Goal: Transaction & Acquisition: Obtain resource

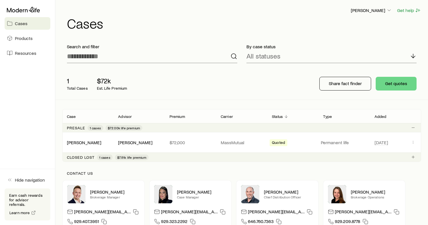
click at [19, 25] on span "Cases" at bounding box center [21, 24] width 13 height 6
click at [391, 87] on button "Get quotes" at bounding box center [396, 84] width 41 height 14
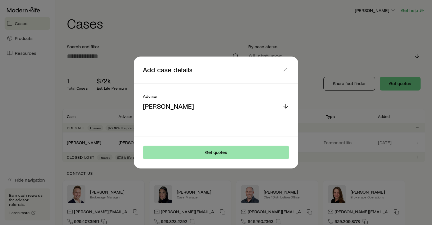
click at [223, 151] on button "Get quotes" at bounding box center [216, 153] width 146 height 14
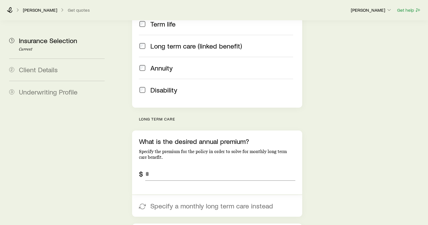
scroll to position [159, 0]
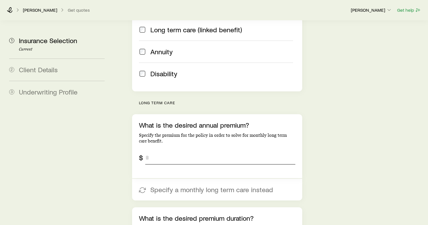
click at [168, 151] on input "tel" at bounding box center [220, 158] width 150 height 14
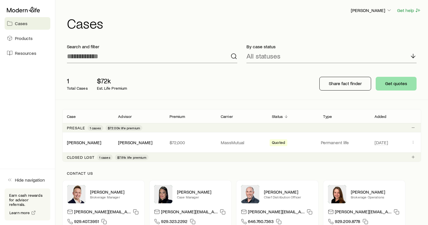
click at [394, 84] on button "Get quotes" at bounding box center [396, 84] width 41 height 14
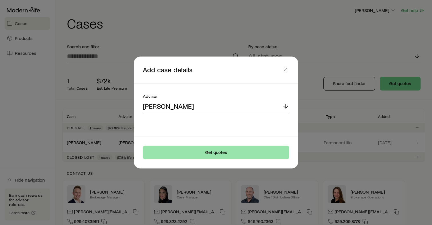
click at [221, 151] on button "Get quotes" at bounding box center [216, 153] width 146 height 14
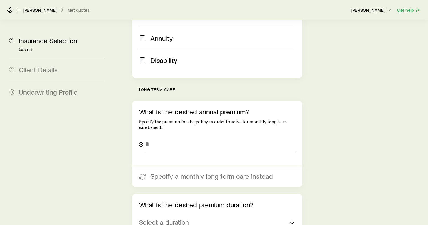
scroll to position [168, 0]
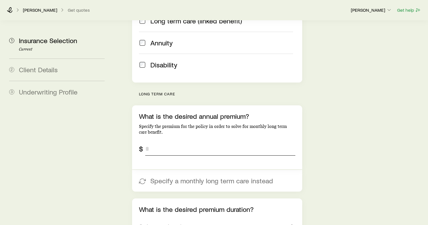
click at [155, 142] on input "tel" at bounding box center [220, 149] width 150 height 14
type input "*****"
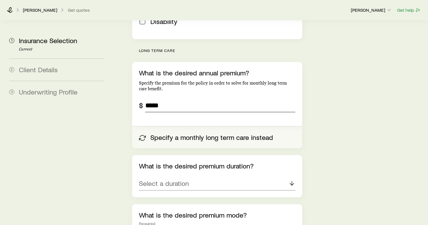
scroll to position [213, 0]
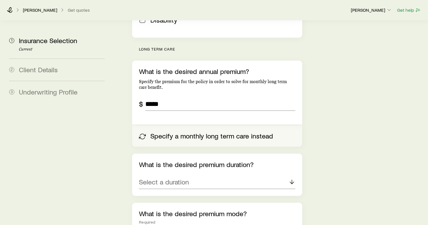
click at [167, 125] on button "Specify a monthly long term care instead" at bounding box center [217, 136] width 170 height 22
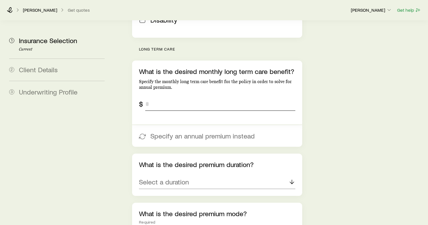
click at [153, 97] on input "tel" at bounding box center [220, 104] width 150 height 14
type input "******"
click at [315, 112] on div "Insurance Selection Start by specifying details about any product types you are…" at bounding box center [269, 195] width 307 height 774
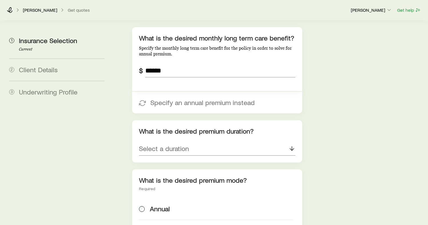
scroll to position [256, 0]
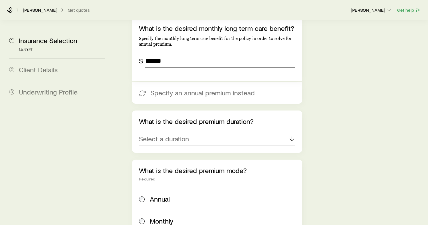
click at [291, 135] on icon at bounding box center [291, 138] width 7 height 7
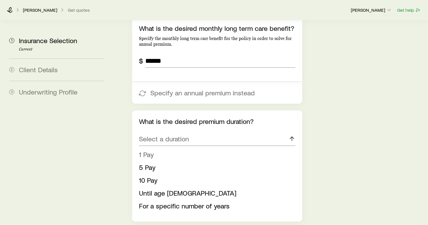
click at [150, 150] on span "1 Pay" at bounding box center [146, 154] width 15 height 8
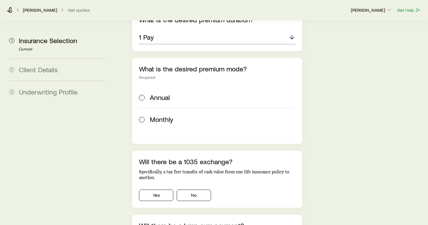
scroll to position [362, 0]
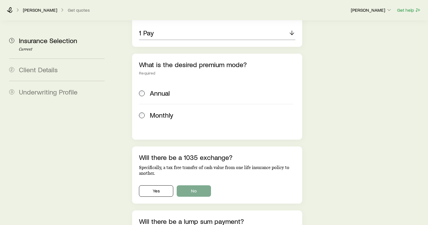
click at [197, 185] on button "No" at bounding box center [194, 190] width 34 height 11
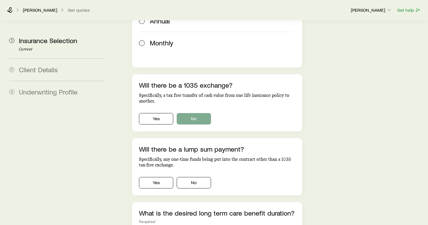
scroll to position [434, 0]
click at [161, 177] on button "Yes" at bounding box center [156, 182] width 34 height 11
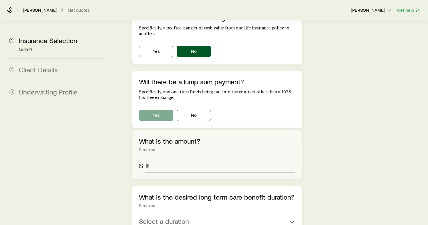
scroll to position [501, 0]
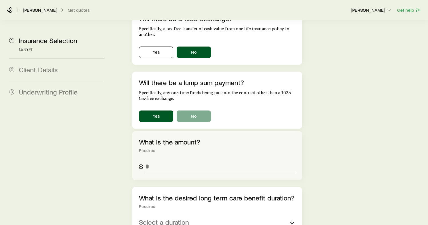
click at [201, 111] on button "No" at bounding box center [194, 116] width 34 height 11
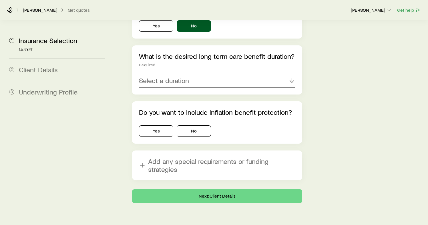
scroll to position [592, 0]
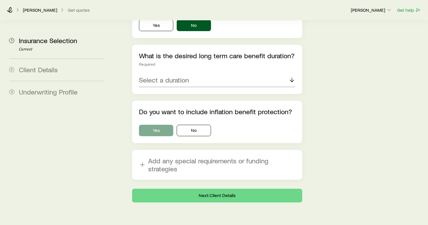
click at [162, 125] on button "Yes" at bounding box center [156, 130] width 34 height 11
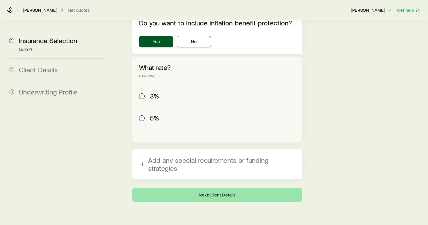
scroll to position [680, 0]
click at [200, 189] on button "Next: Client Details" at bounding box center [217, 196] width 170 height 14
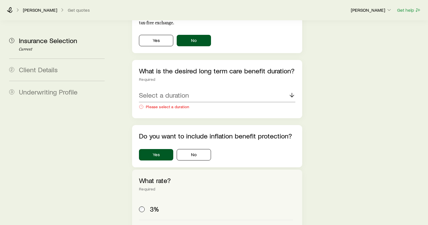
scroll to position [599, 0]
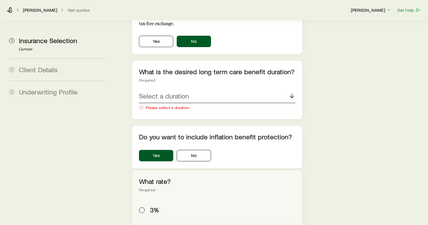
click at [292, 94] on line at bounding box center [292, 96] width 0 height 4
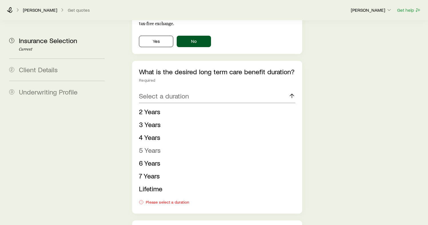
click at [154, 146] on span "5 Years" at bounding box center [150, 150] width 22 height 8
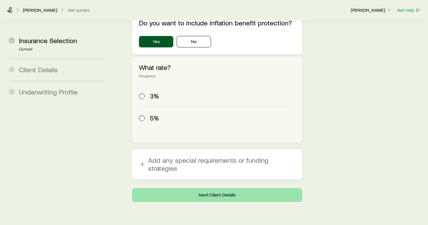
scroll to position [704, 0]
click at [215, 189] on button "Next: Client Details" at bounding box center [217, 196] width 170 height 14
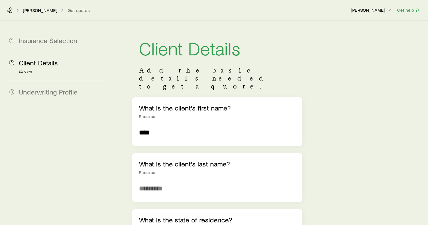
type input "****"
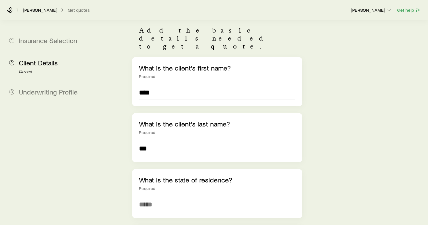
scroll to position [44, 0]
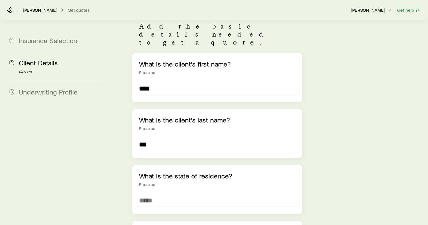
type input "***"
click at [151, 82] on input "****" at bounding box center [217, 89] width 156 height 14
type input "****"
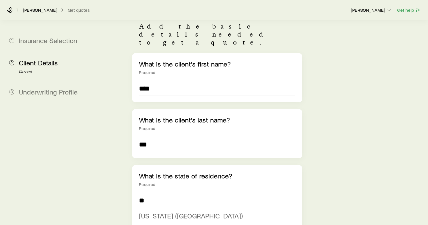
click at [203, 210] on li "[US_STATE] ([GEOGRAPHIC_DATA])" at bounding box center [215, 216] width 153 height 13
type input "**********"
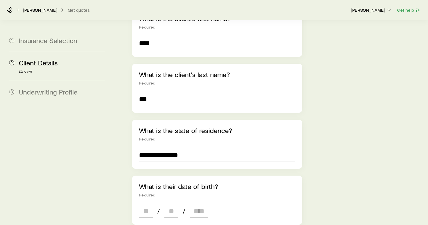
scroll to position [91, 0]
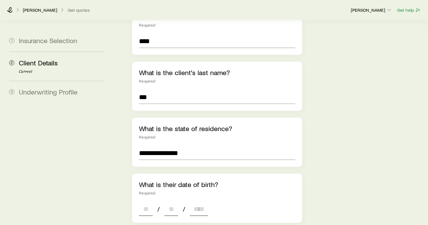
click at [144, 202] on input at bounding box center [146, 209] width 14 height 14
type input "**"
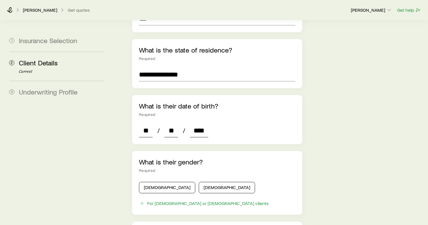
scroll to position [177, 0]
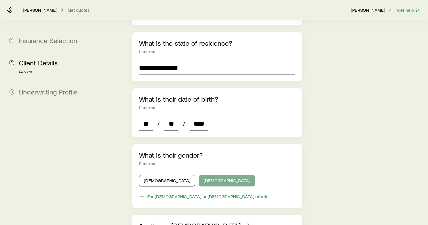
type input "****"
click at [199, 175] on button "[DEMOGRAPHIC_DATA]" at bounding box center [227, 180] width 56 height 11
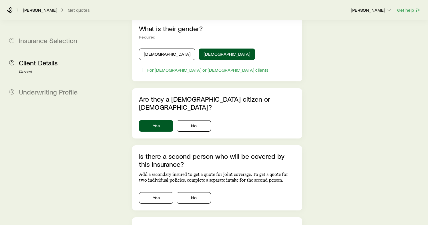
scroll to position [304, 0]
click at [161, 192] on button "Yes" at bounding box center [156, 197] width 34 height 11
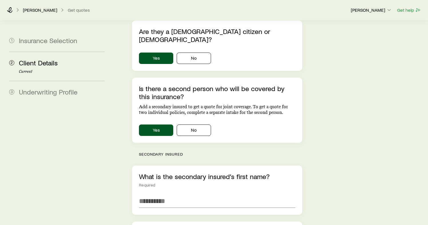
scroll to position [372, 0]
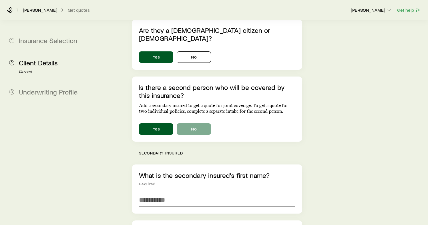
click at [195, 123] on button "No" at bounding box center [194, 128] width 34 height 11
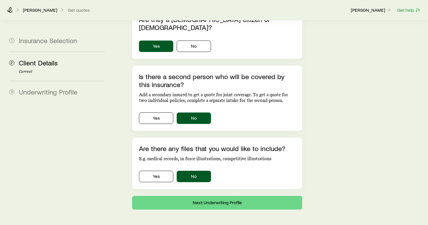
scroll to position [383, 0]
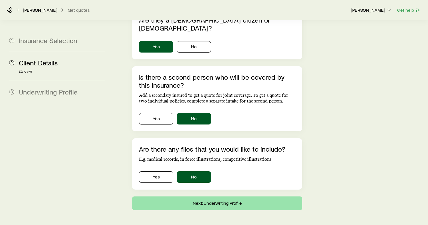
click at [219, 197] on button "Next: Underwriting Profile" at bounding box center [217, 204] width 170 height 14
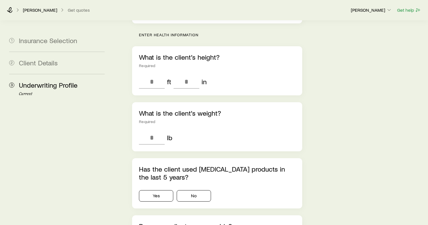
scroll to position [155, 0]
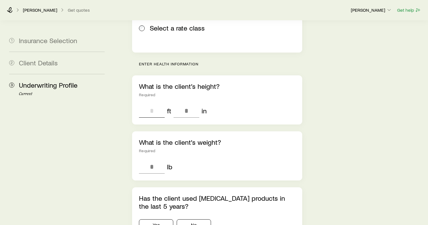
click at [154, 104] on input "tel" at bounding box center [152, 111] width 26 height 14
type input "*"
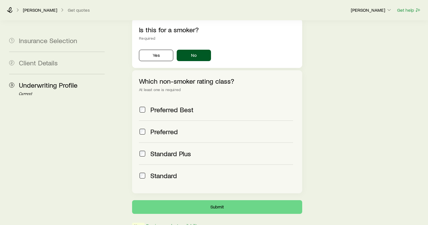
scroll to position [217, 0]
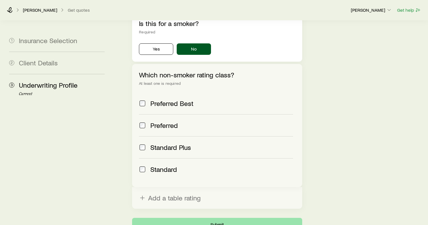
click at [224, 218] on button "Submit" at bounding box center [217, 225] width 170 height 14
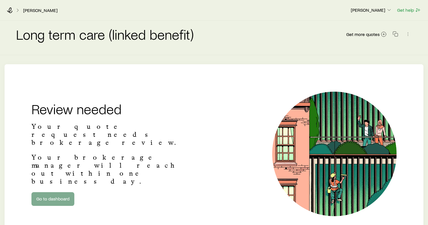
click at [57, 192] on link "Go to dashboard" at bounding box center [52, 199] width 43 height 14
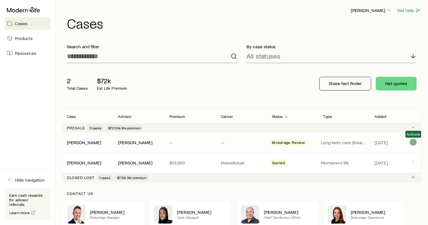
click at [412, 142] on icon "Client cases" at bounding box center [413, 142] width 5 height 5
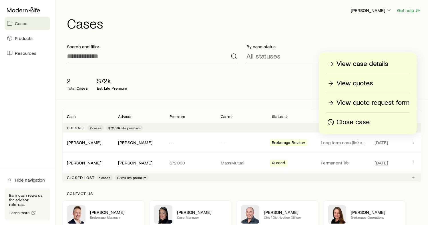
click at [362, 125] on p "Close case" at bounding box center [352, 122] width 33 height 9
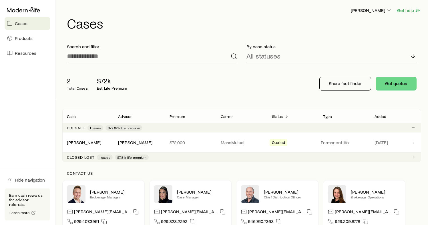
click at [414, 163] on div "Contact us [PERSON_NAME] Brokerage Manager [PERSON_NAME][EMAIL_ADDRESS][DOMAIN_…" at bounding box center [241, 200] width 359 height 77
click at [414, 143] on icon "Client cases" at bounding box center [413, 142] width 5 height 5
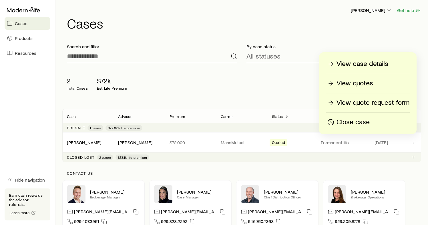
click at [356, 123] on p "Close case" at bounding box center [352, 122] width 33 height 9
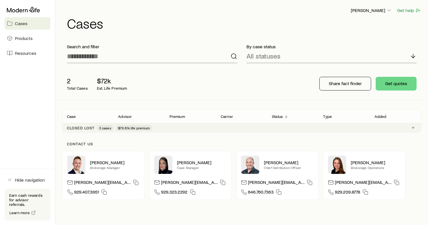
click at [95, 183] on p "[PERSON_NAME][EMAIL_ADDRESS][DOMAIN_NAME]" at bounding box center [102, 183] width 57 height 8
